Goal: Transaction & Acquisition: Obtain resource

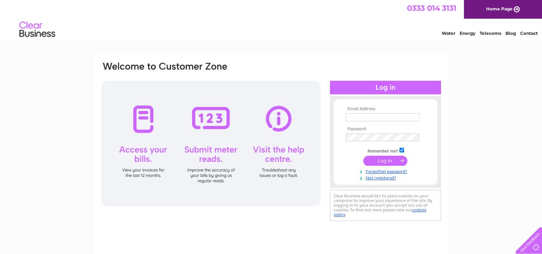
type input "accounts.payable@medivet.co.uk"
click at [384, 162] on input "submit" at bounding box center [385, 160] width 44 height 10
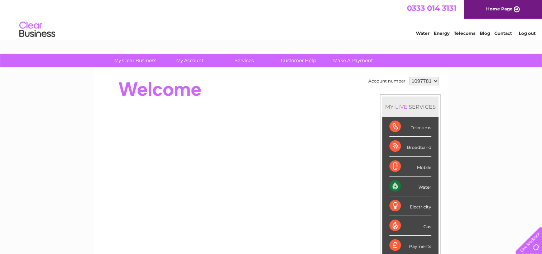
click at [427, 82] on select "1097781" at bounding box center [424, 81] width 30 height 9
click at [477, 85] on div "My Clear Business Login Details My Details My Preferences Link Account My Accou…" at bounding box center [271, 255] width 542 height 403
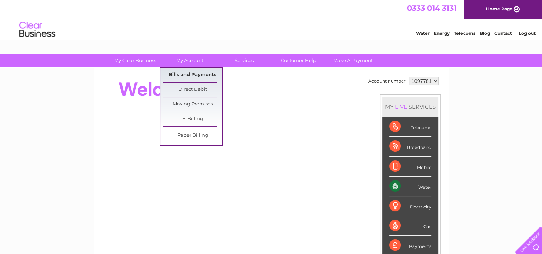
click at [188, 73] on link "Bills and Payments" at bounding box center [192, 75] width 59 height 14
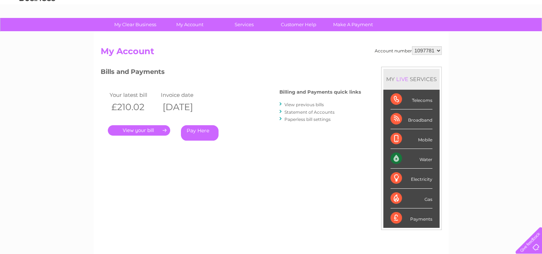
click at [156, 130] on link "." at bounding box center [139, 130] width 62 height 10
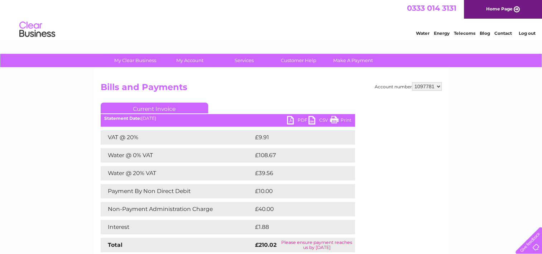
click at [297, 117] on link "PDF" at bounding box center [297, 121] width 21 height 10
drag, startPoint x: 159, startPoint y: 108, endPoint x: 170, endPoint y: 110, distance: 11.0
click at [159, 108] on link "Current Invoice" at bounding box center [154, 107] width 107 height 11
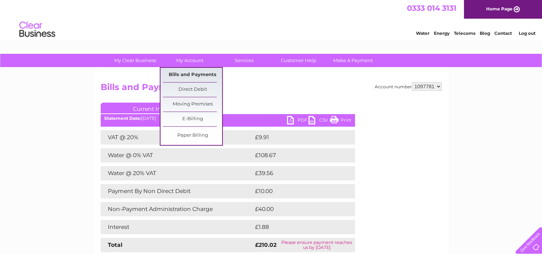
click at [197, 71] on link "Bills and Payments" at bounding box center [192, 75] width 59 height 14
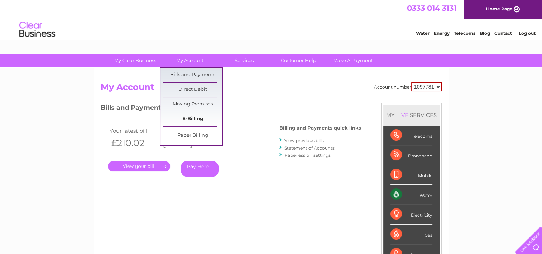
click at [197, 120] on link "E-Billing" at bounding box center [192, 119] width 59 height 14
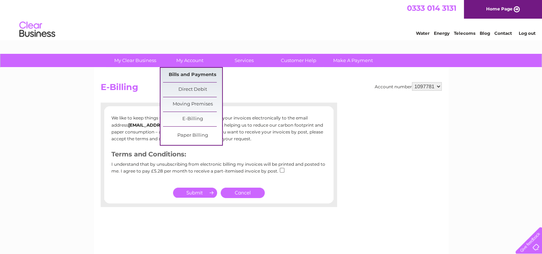
click at [188, 72] on link "Bills and Payments" at bounding box center [192, 75] width 59 height 14
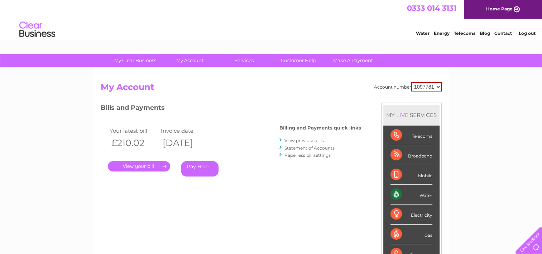
click at [308, 138] on link "View previous bills" at bounding box center [303, 140] width 39 height 5
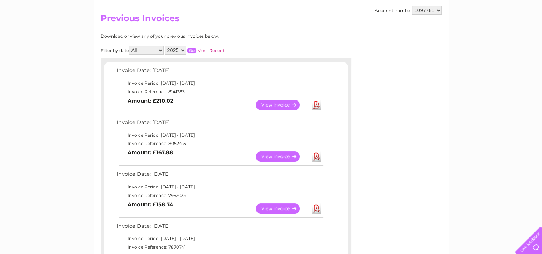
scroll to position [72, 0]
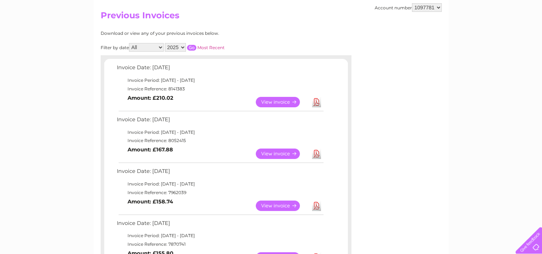
drag, startPoint x: 185, startPoint y: 141, endPoint x: 167, endPoint y: 142, distance: 18.3
click at [167, 142] on td "Invoice Reference: 8052415" at bounding box center [220, 140] width 210 height 9
drag, startPoint x: 182, startPoint y: 142, endPoint x: 168, endPoint y: 142, distance: 14.3
click at [168, 142] on td "Invoice Reference: 8052415" at bounding box center [220, 140] width 210 height 9
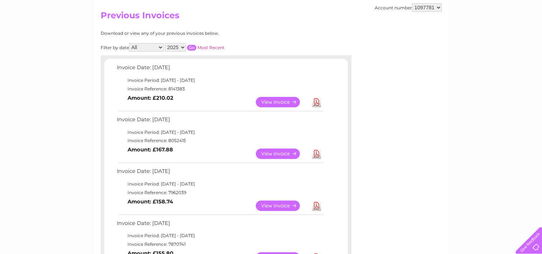
copy td "8052415"
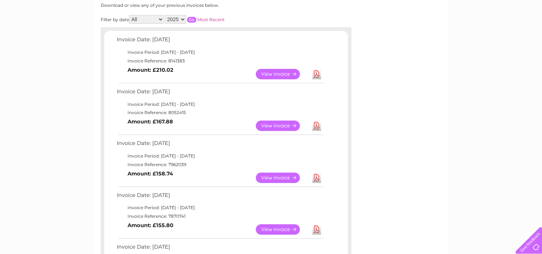
scroll to position [107, 0]
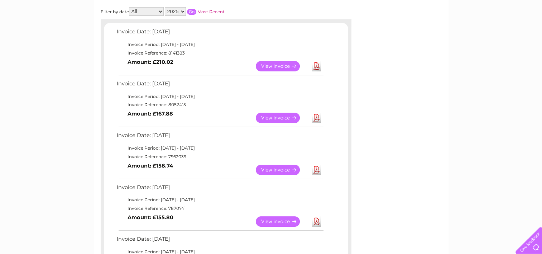
drag, startPoint x: 193, startPoint y: 155, endPoint x: 168, endPoint y: 158, distance: 25.6
click at [168, 158] on td "Invoice Reference: 7962039" at bounding box center [220, 156] width 210 height 9
copy td "7962039"
drag, startPoint x: 179, startPoint y: 211, endPoint x: 168, endPoint y: 211, distance: 11.1
click at [168, 211] on td "Invoice Reference: 7870741" at bounding box center [220, 208] width 210 height 9
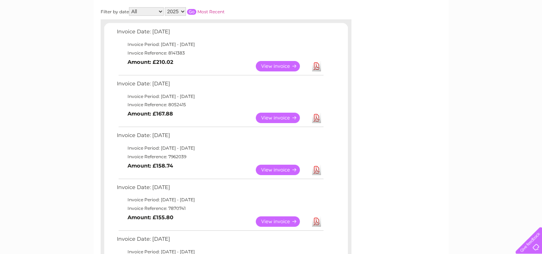
copy td "7870741"
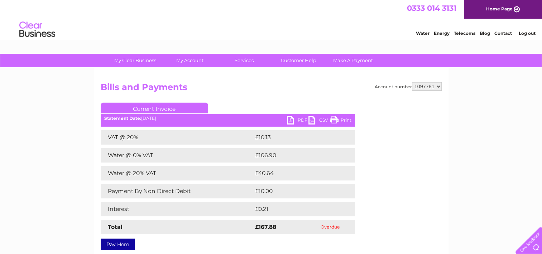
click at [298, 121] on link "PDF" at bounding box center [297, 121] width 21 height 10
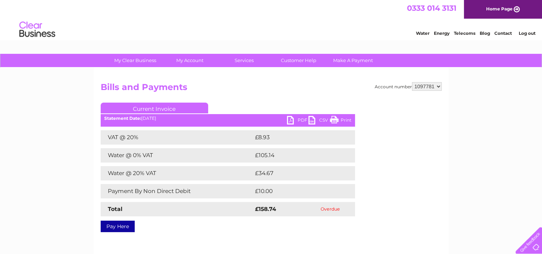
click at [295, 117] on link "PDF" at bounding box center [297, 121] width 21 height 10
click at [298, 119] on link "PDF" at bounding box center [297, 121] width 21 height 10
